Goal: Find specific page/section: Find specific page/section

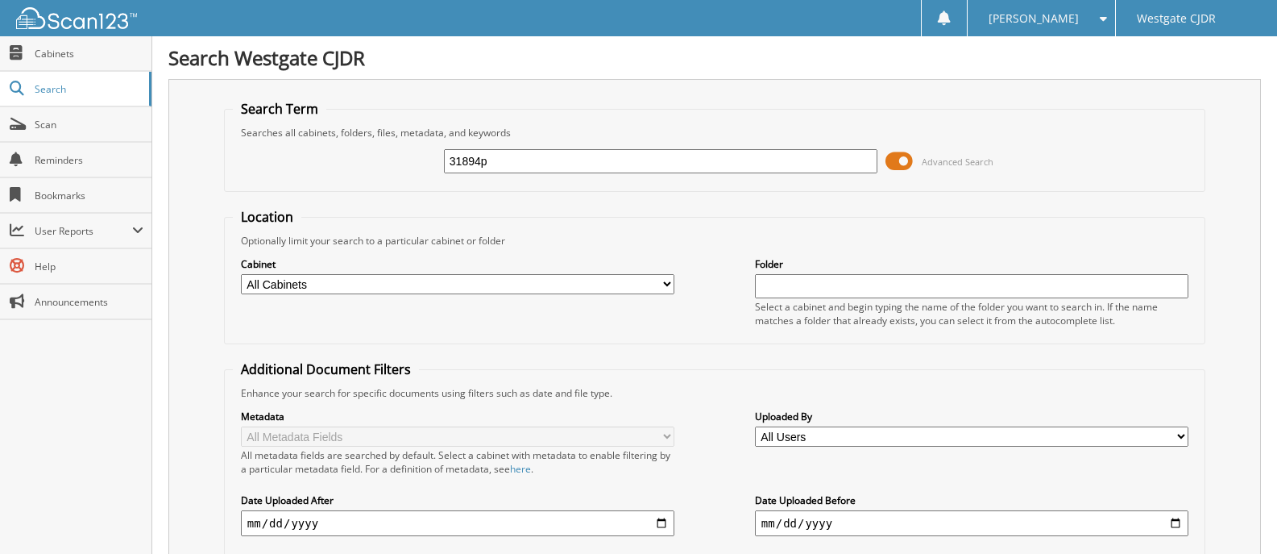
type input "31894p"
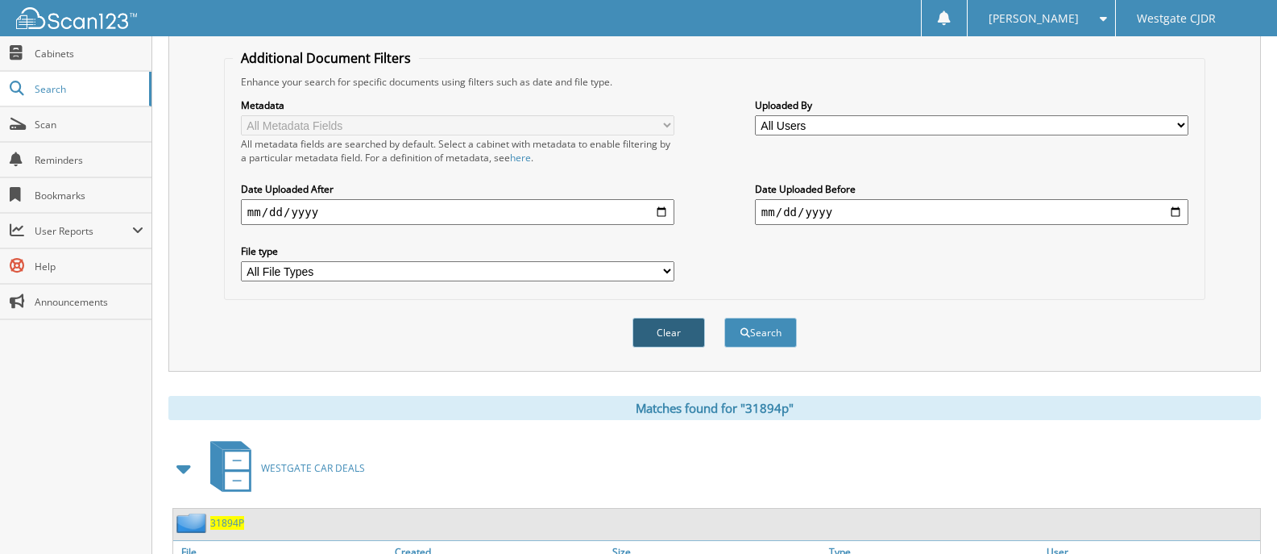
scroll to position [451, 0]
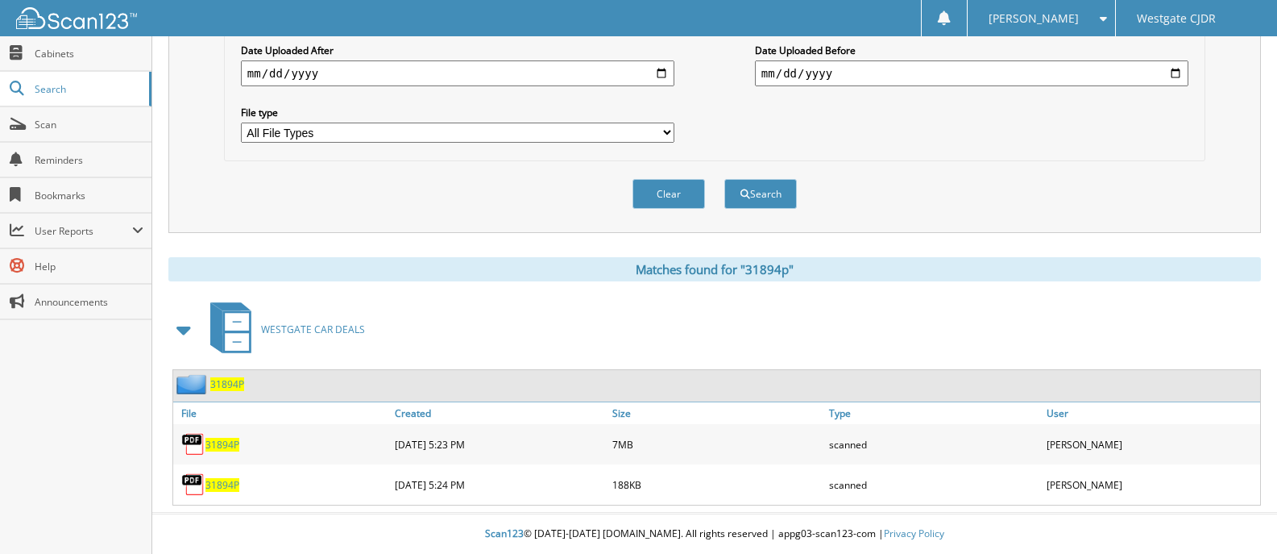
click at [231, 438] on link "31894P" at bounding box center [223, 445] width 34 height 14
